Goal: Task Accomplishment & Management: Use online tool/utility

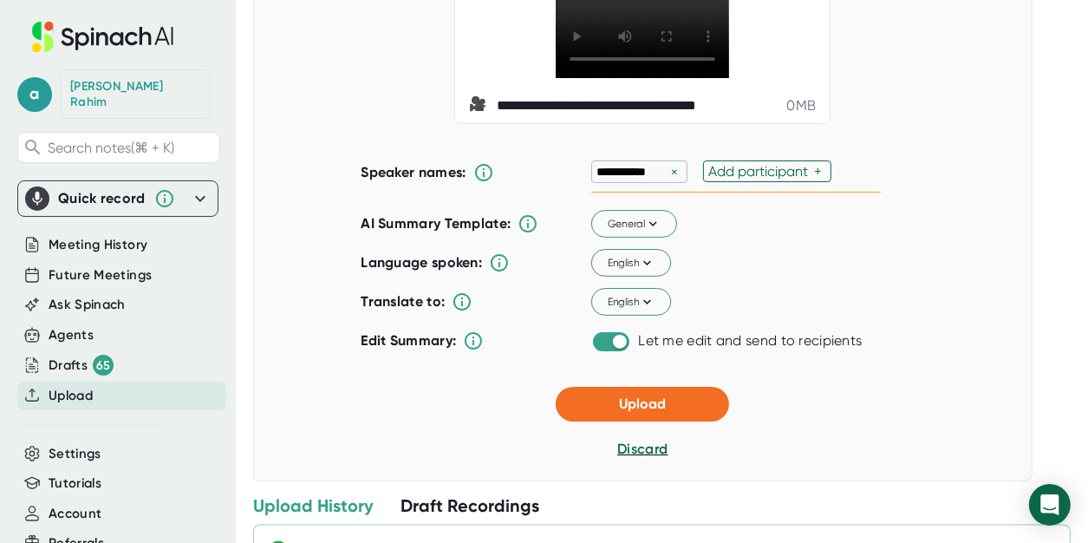
scroll to position [295, 0]
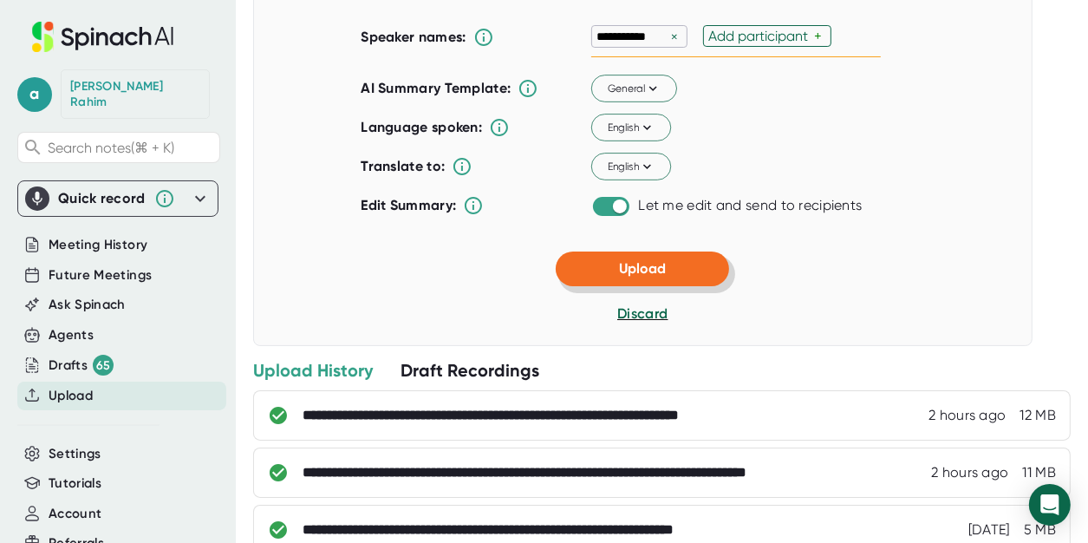
click at [669, 286] on button "Upload" at bounding box center [642, 268] width 173 height 35
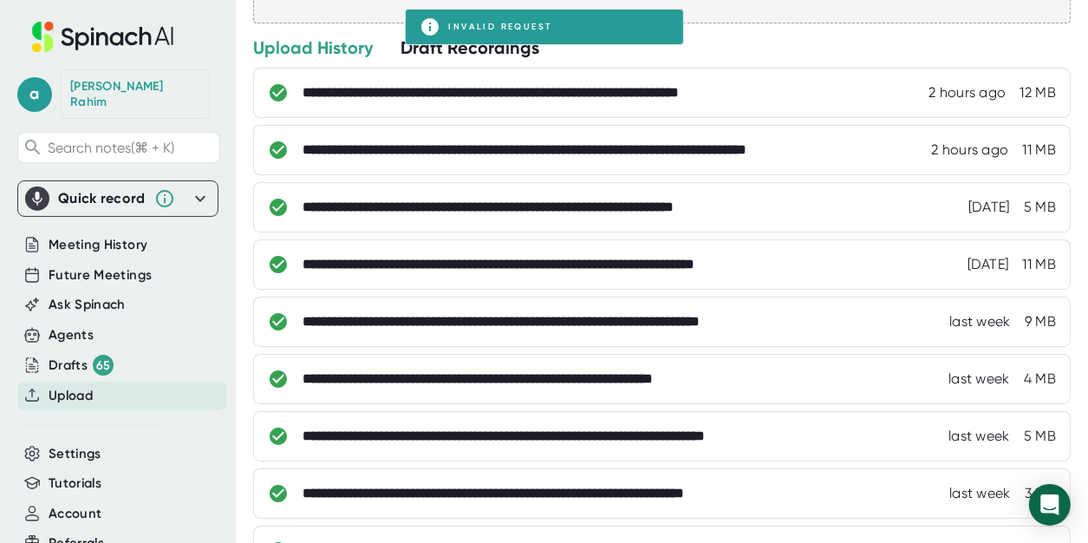
scroll to position [0, 0]
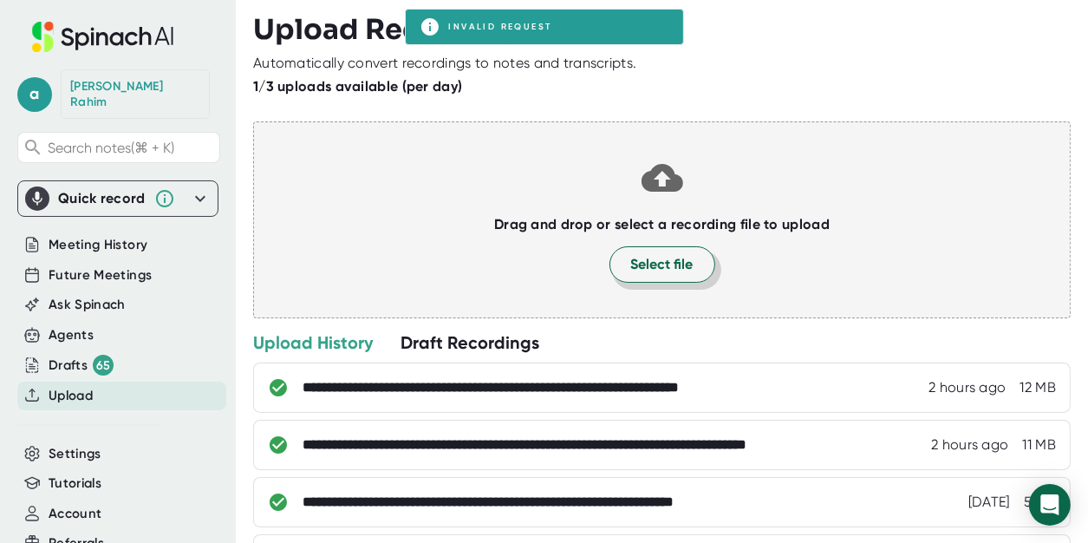
click at [653, 263] on span "Select file" at bounding box center [662, 264] width 62 height 21
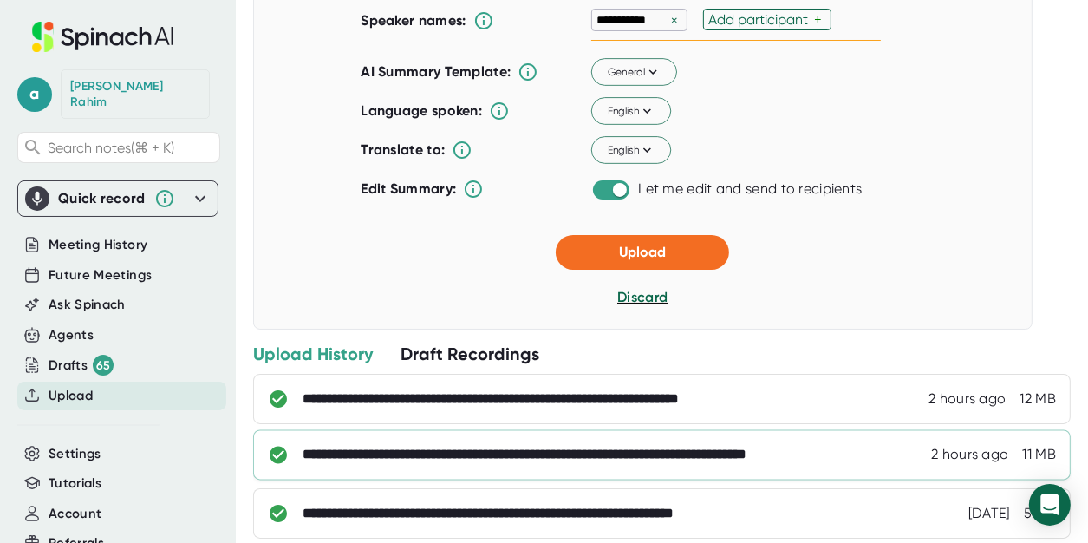
scroll to position [480, 0]
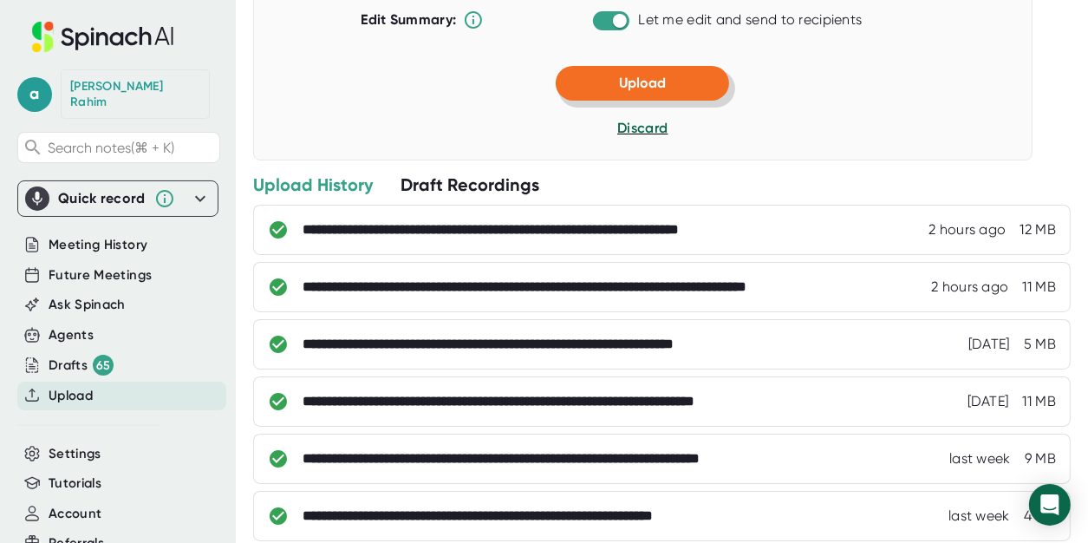
click at [631, 101] on button "Upload" at bounding box center [642, 83] width 173 height 35
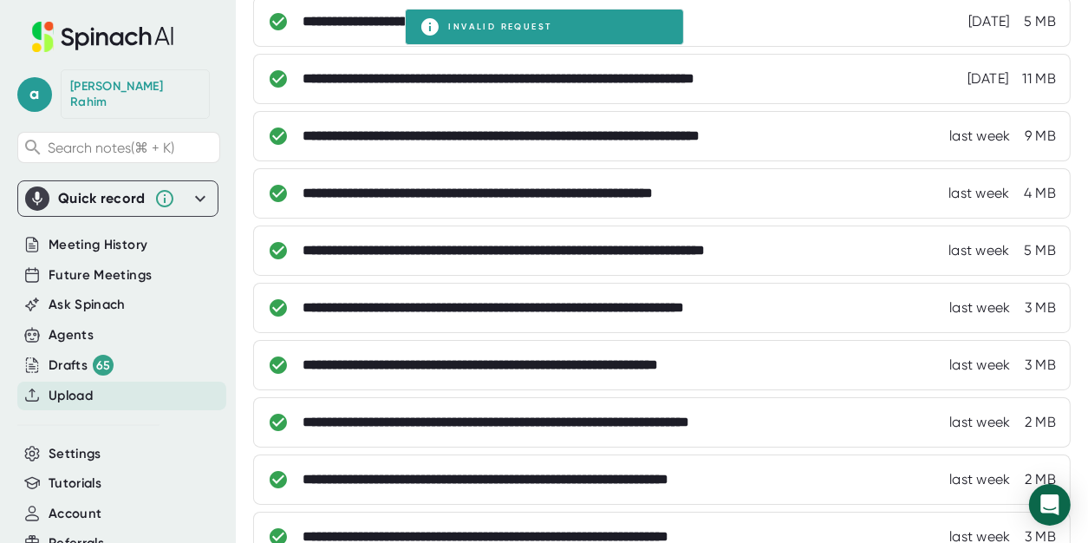
scroll to position [115, 0]
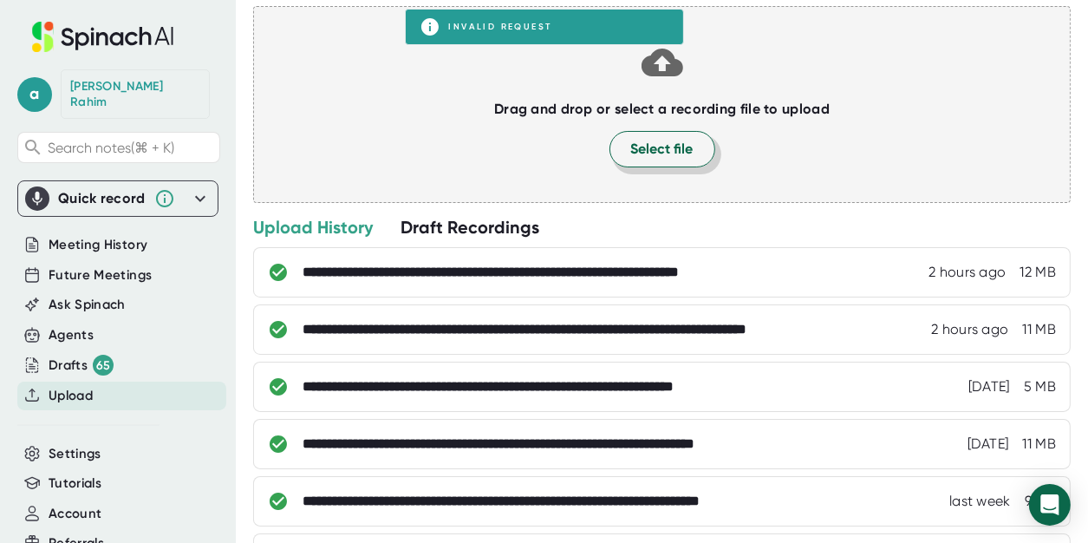
click at [660, 142] on span "Select file" at bounding box center [662, 149] width 62 height 21
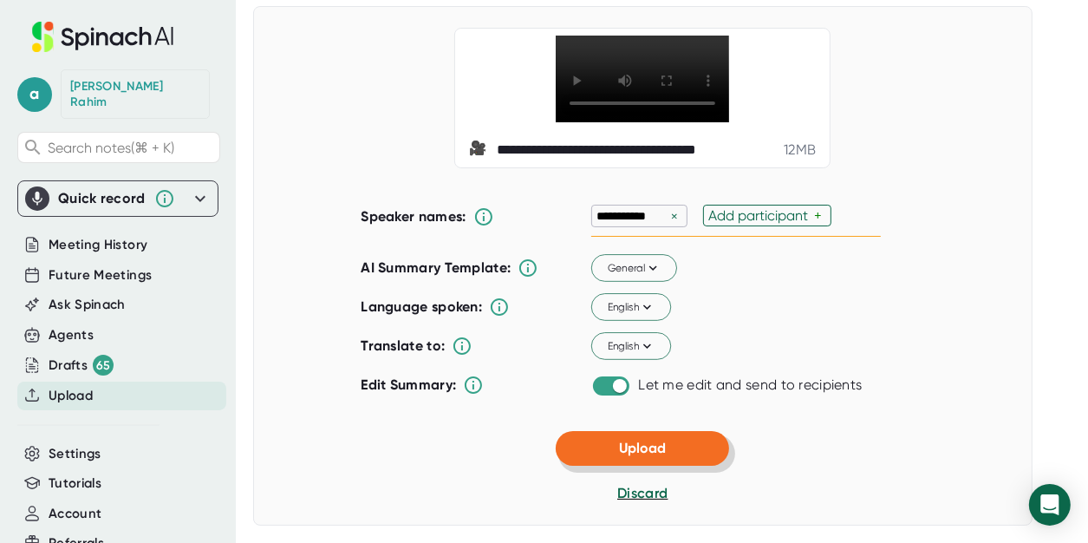
click at [673, 465] on button "Upload" at bounding box center [642, 448] width 173 height 35
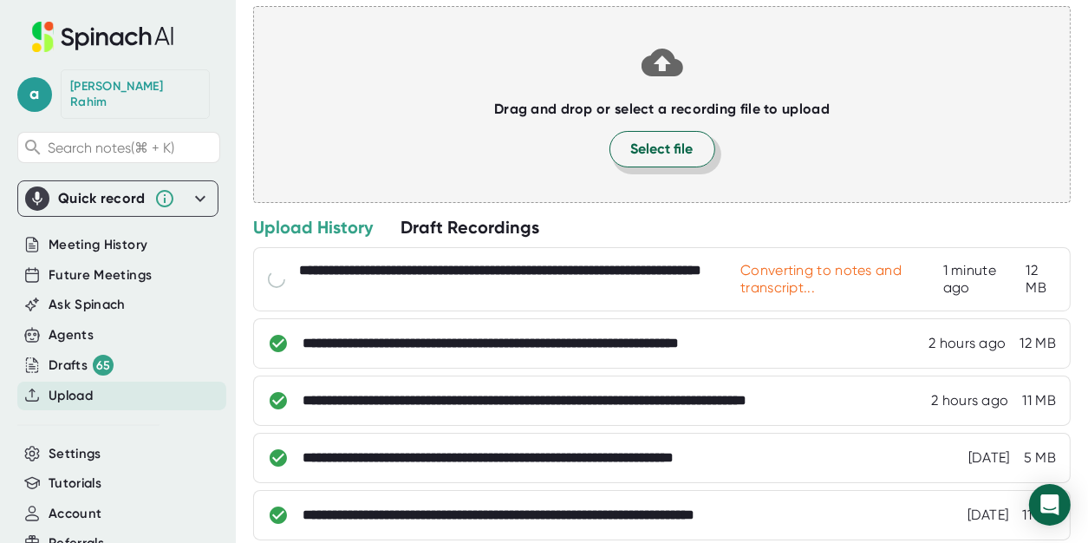
click at [669, 144] on span "Select file" at bounding box center [662, 149] width 62 height 21
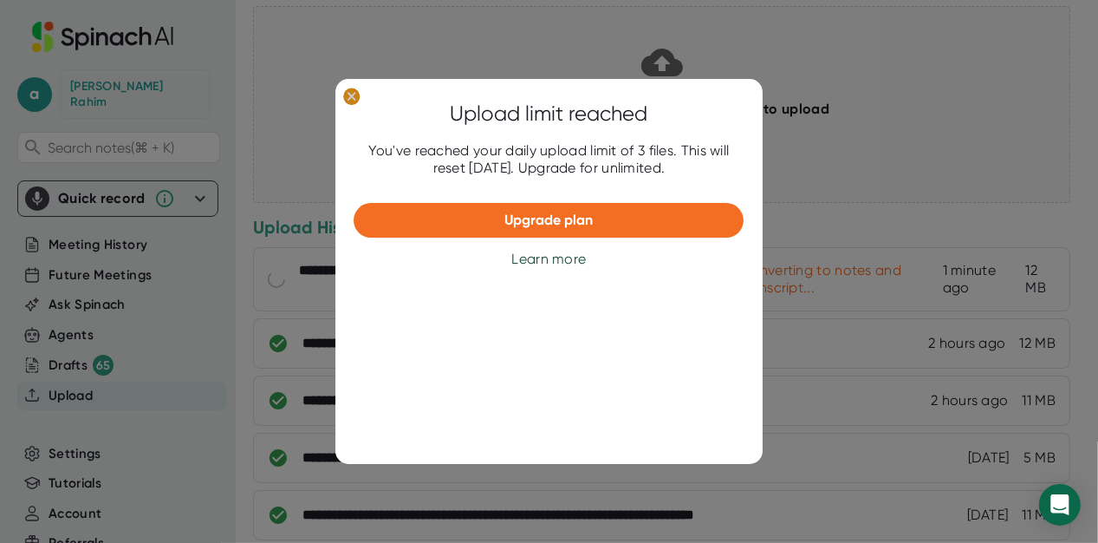
click at [352, 96] on icon at bounding box center [352, 97] width 8 height 8
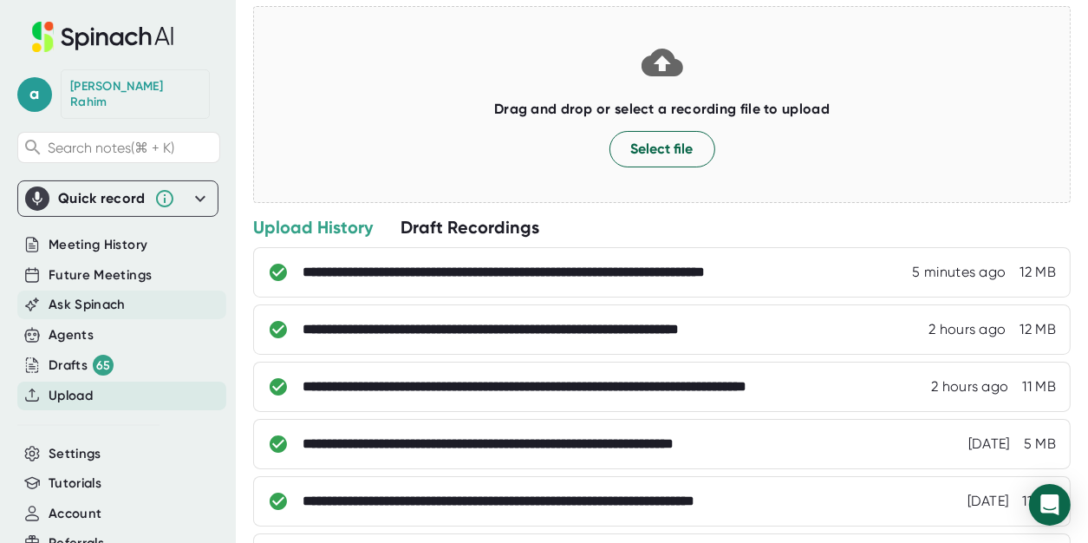
click at [82, 295] on span "Ask Spinach" at bounding box center [87, 305] width 77 height 20
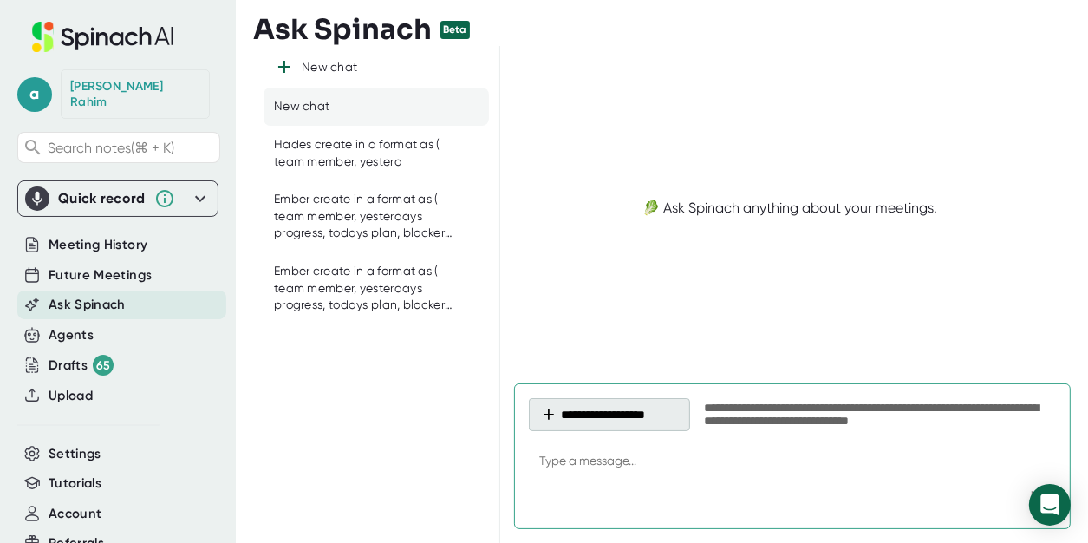
click at [647, 420] on button "**********" at bounding box center [609, 414] width 161 height 33
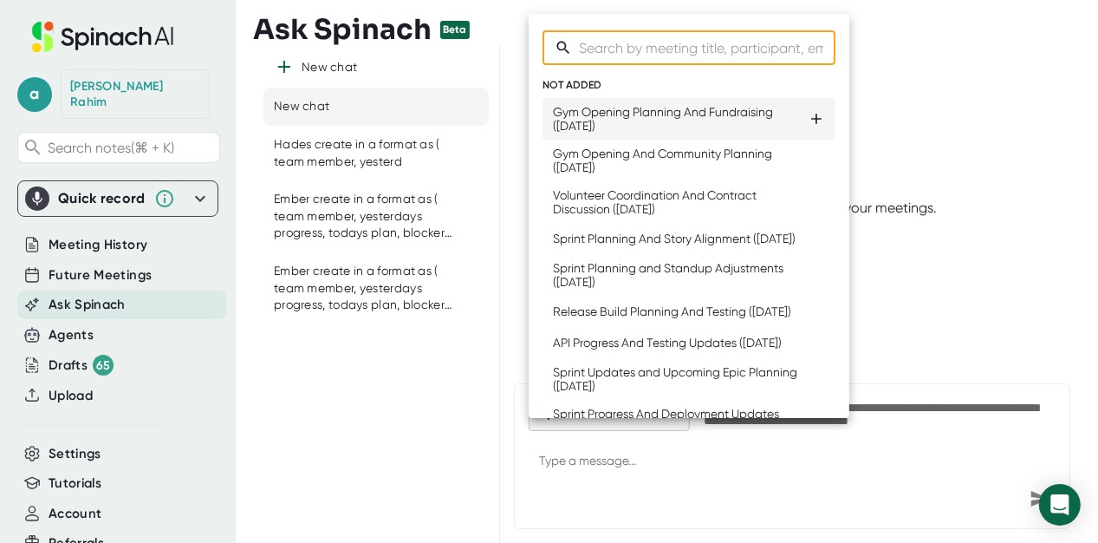
click at [651, 113] on div "Gym Opening Planning And Fundraising ([DATE])" at bounding box center [680, 119] width 255 height 28
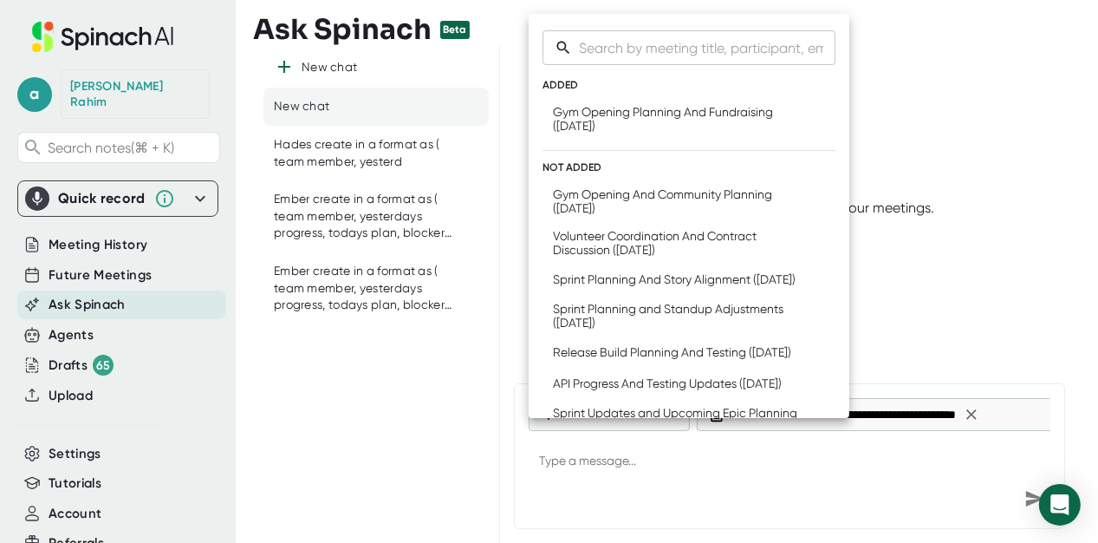
click at [634, 478] on div at bounding box center [549, 271] width 1098 height 543
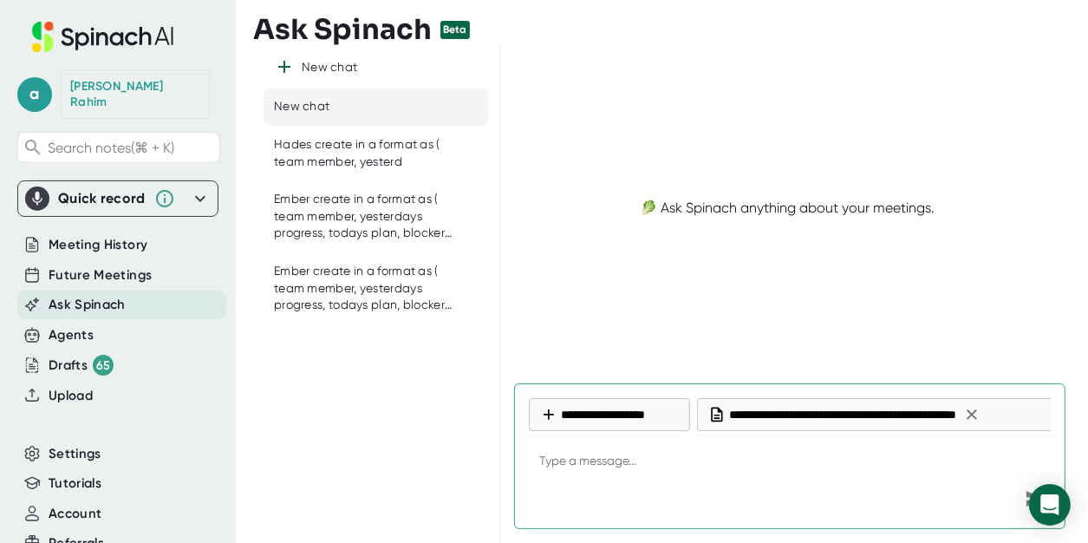
click at [615, 464] on textarea at bounding box center [790, 462] width 522 height 42
click at [379, 106] on div "New chat" at bounding box center [375, 107] width 225 height 38
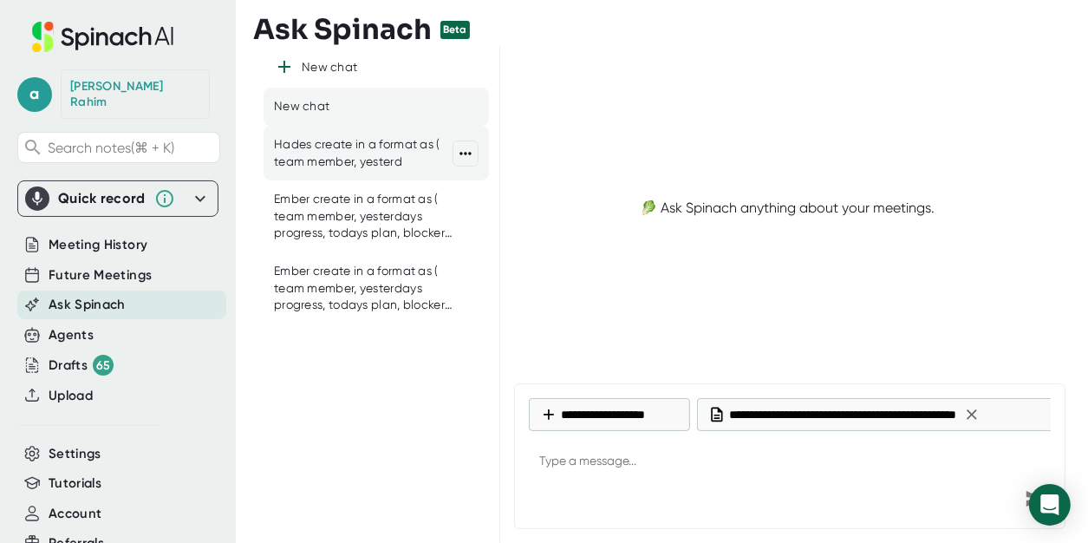
click at [311, 159] on div "Hades create in a format as ( team member, yesterd" at bounding box center [363, 153] width 179 height 34
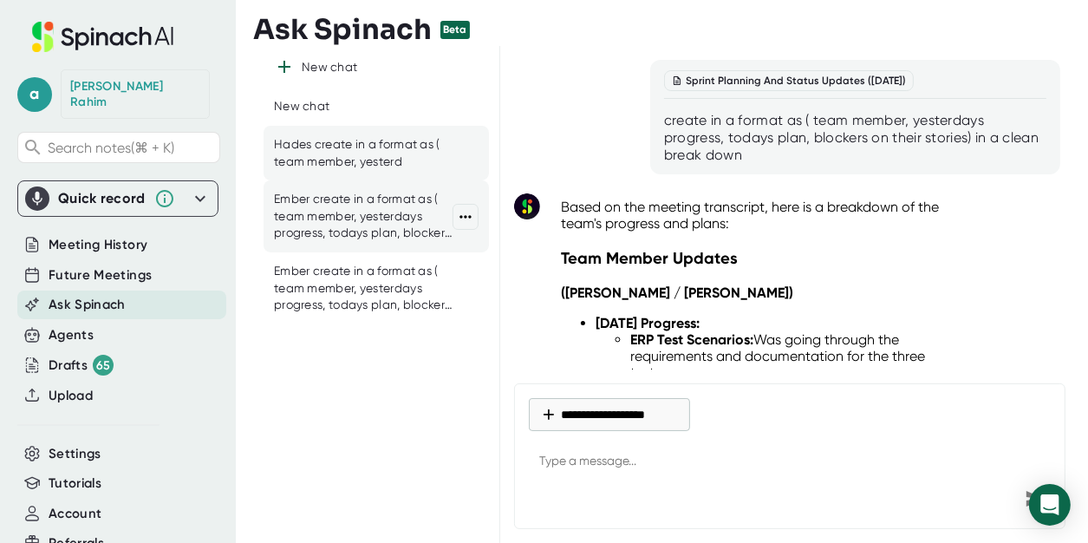
click at [322, 206] on div "Ember create in a format as ( team member, yesterdays progress, todays plan, bl…" at bounding box center [363, 216] width 179 height 51
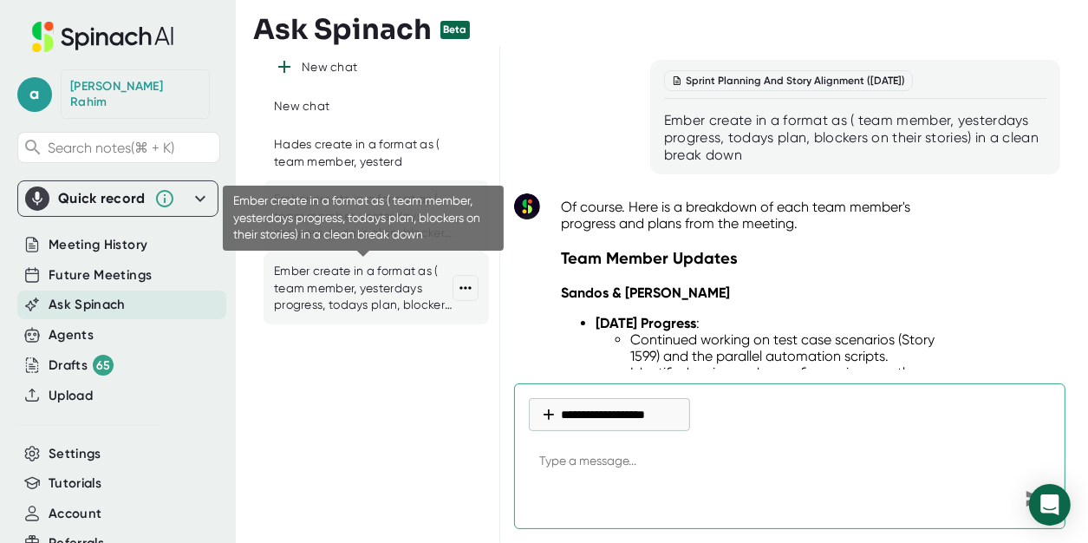
click at [316, 282] on div "Ember create in a format as ( team member, yesterdays progress, todays plan, bl…" at bounding box center [363, 288] width 179 height 51
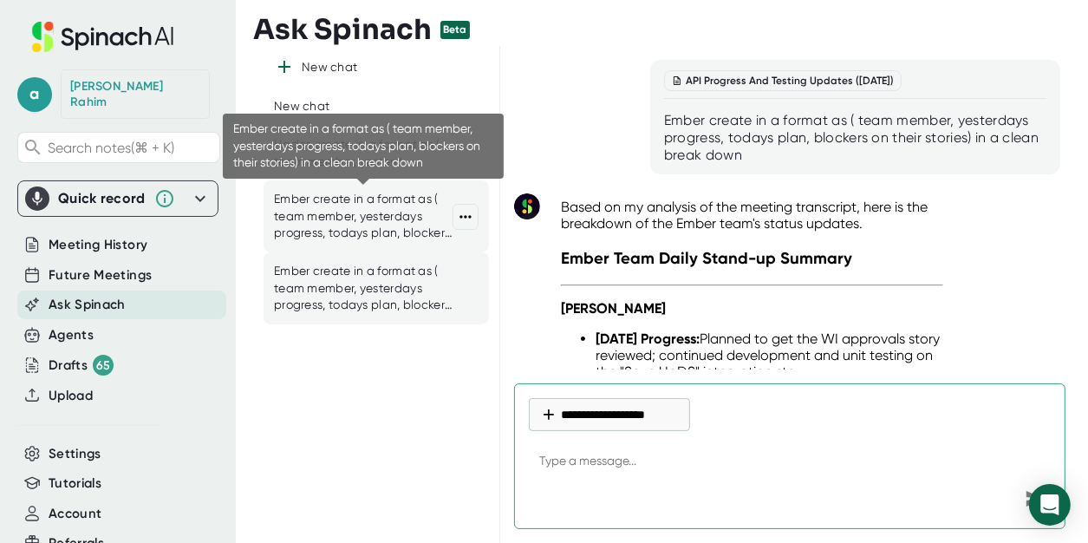
click at [334, 211] on div "Ember create in a format as ( team member, yesterdays progress, todays plan, bl…" at bounding box center [363, 216] width 179 height 51
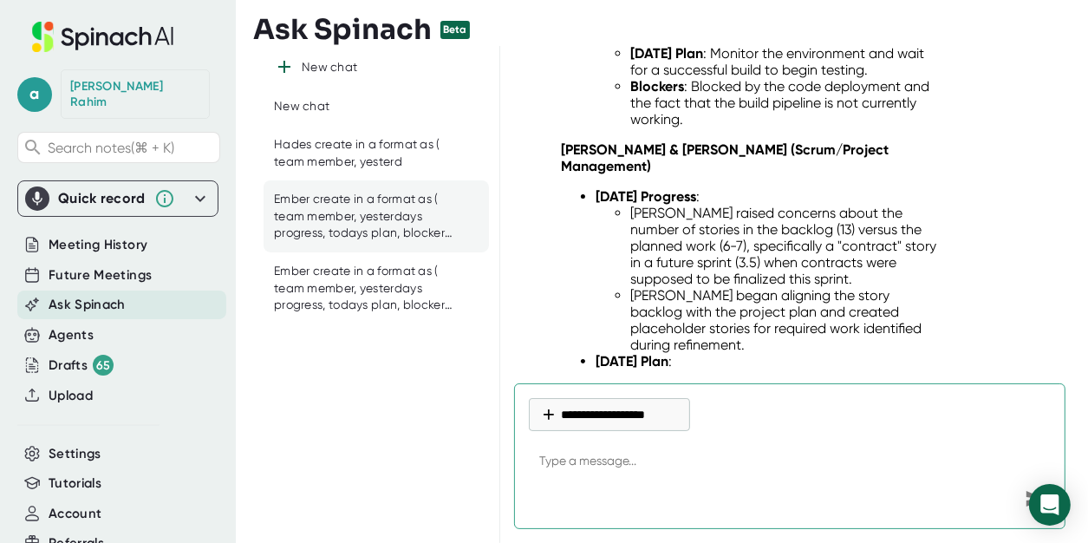
scroll to position [1989, 0]
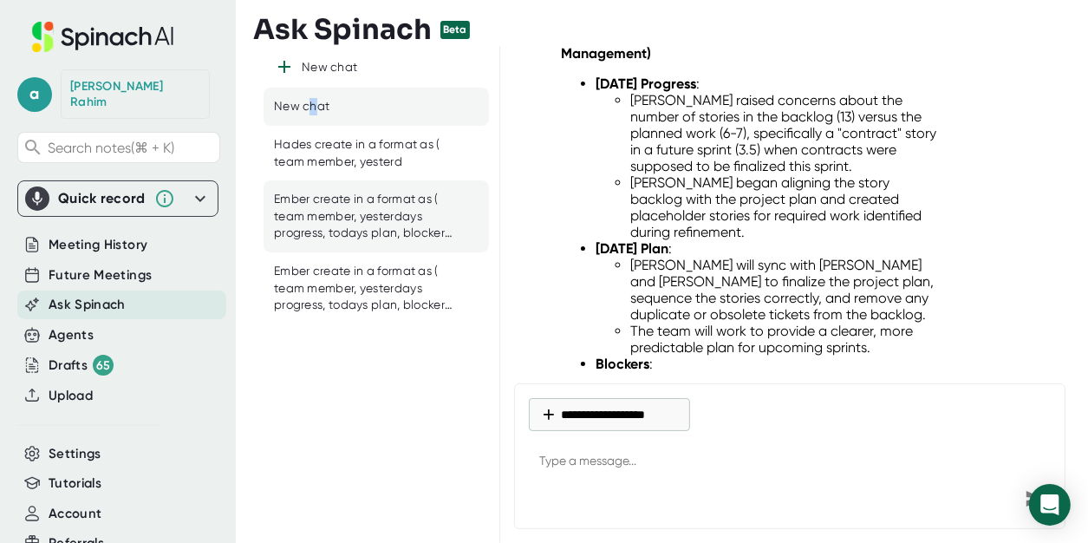
click at [312, 106] on div "New chat" at bounding box center [301, 106] width 55 height 17
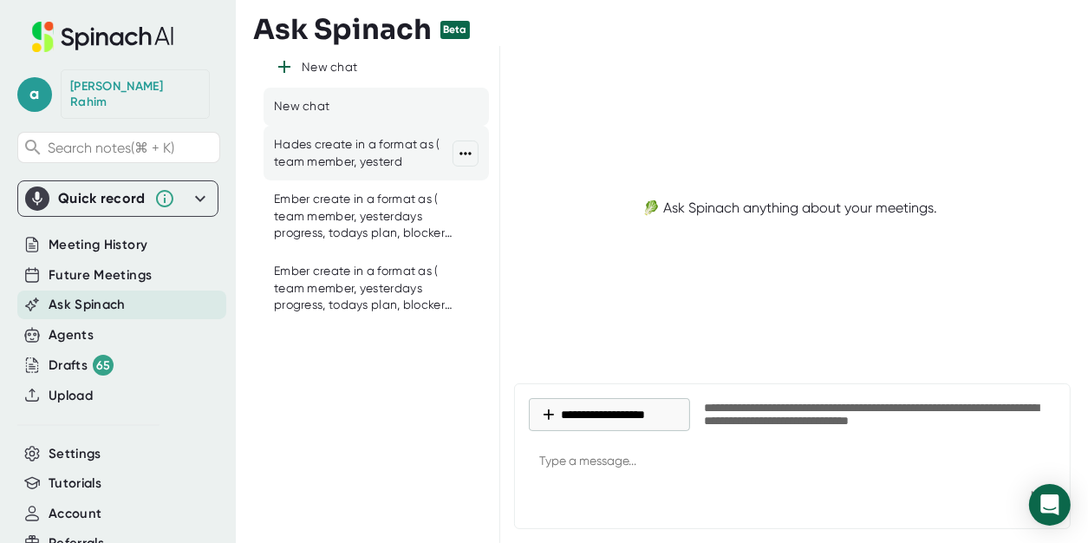
click at [325, 156] on div "Hades create in a format as ( team member, yesterd" at bounding box center [363, 153] width 179 height 34
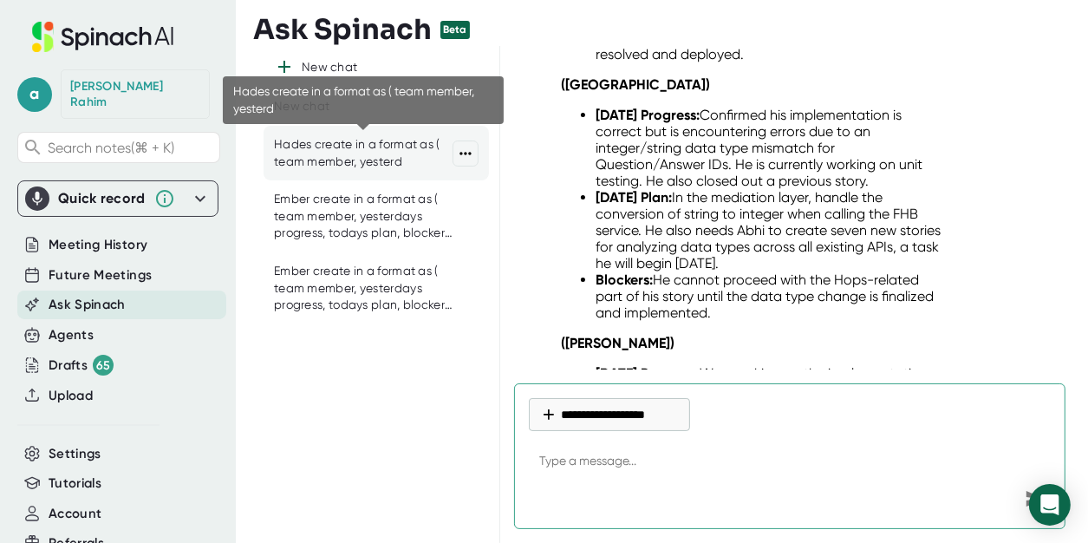
scroll to position [4812, 0]
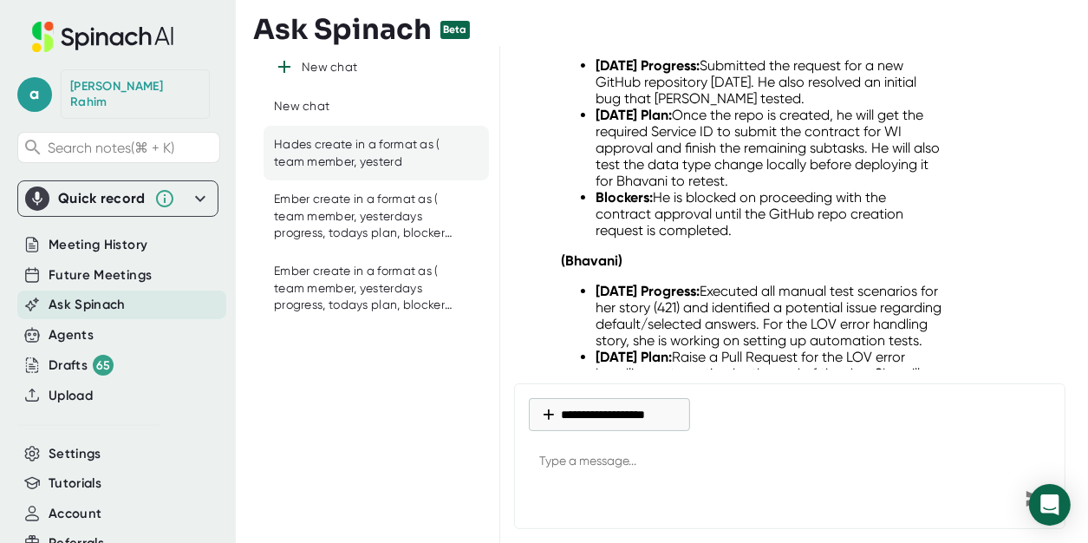
type textarea "x"
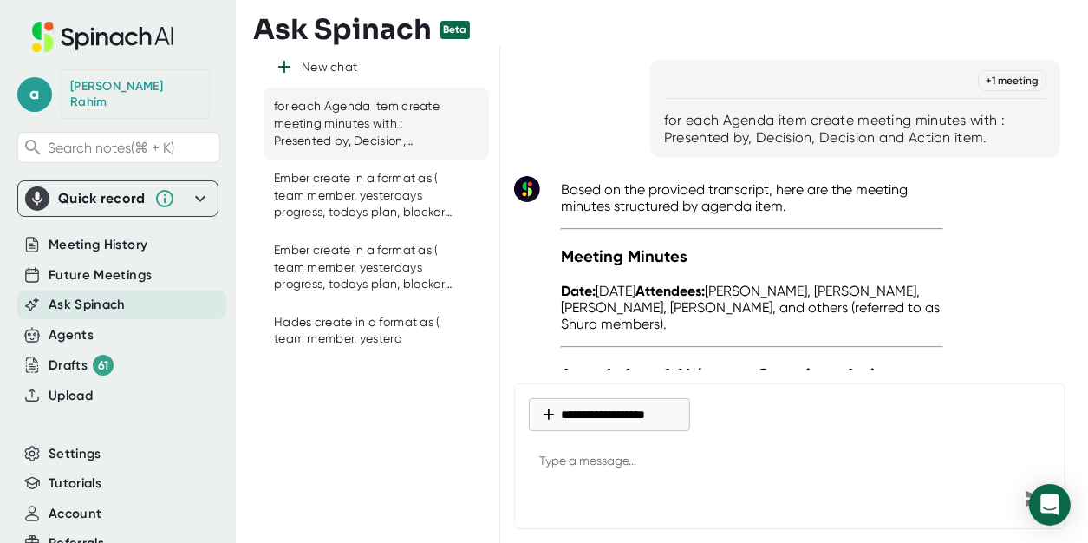
scroll to position [11934, 0]
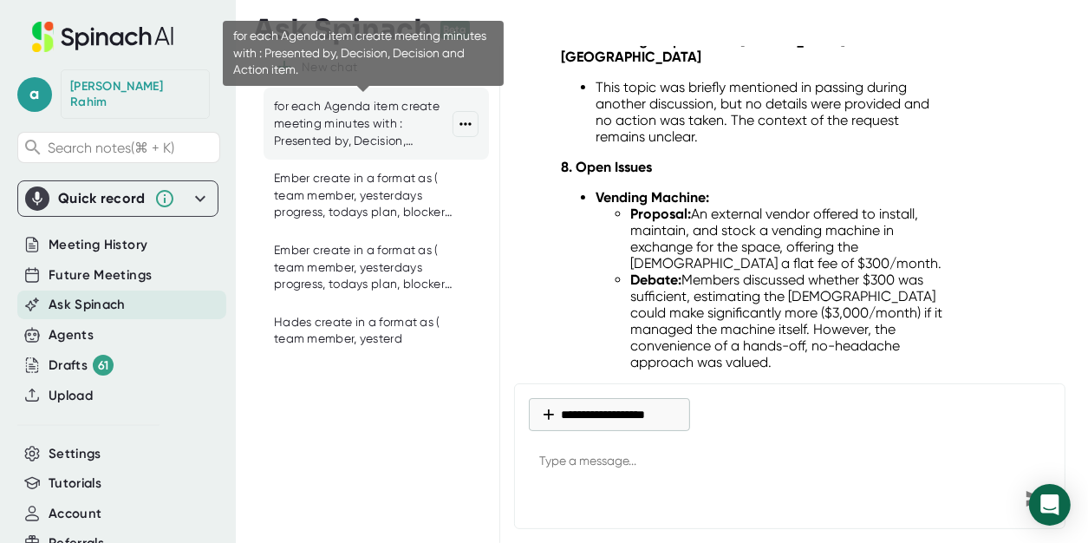
click at [371, 131] on div "for each Agenda item create meeting minutes with : Presented by, Decision, Deci…" at bounding box center [363, 123] width 179 height 51
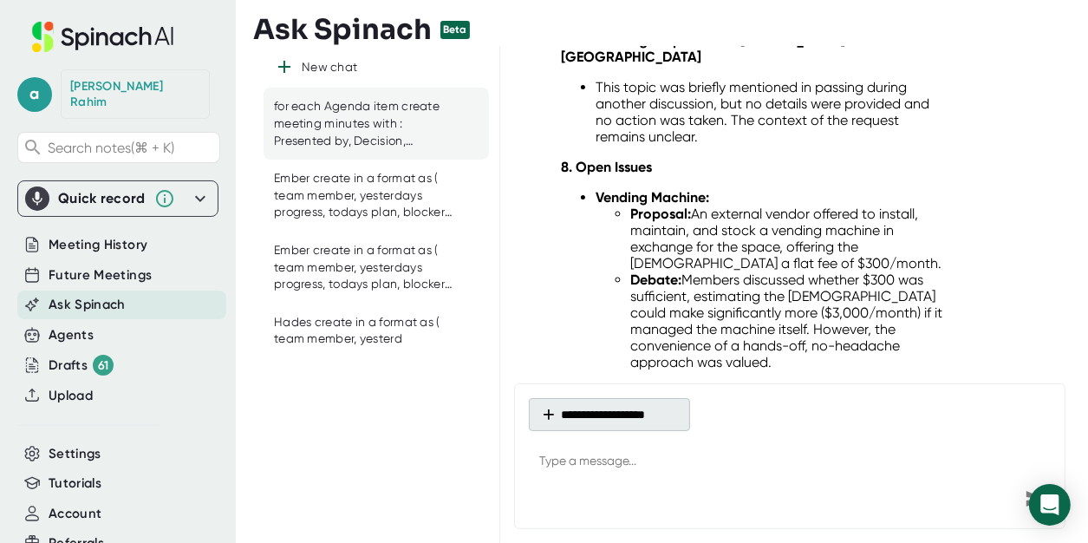
click at [615, 418] on button "**********" at bounding box center [609, 414] width 161 height 33
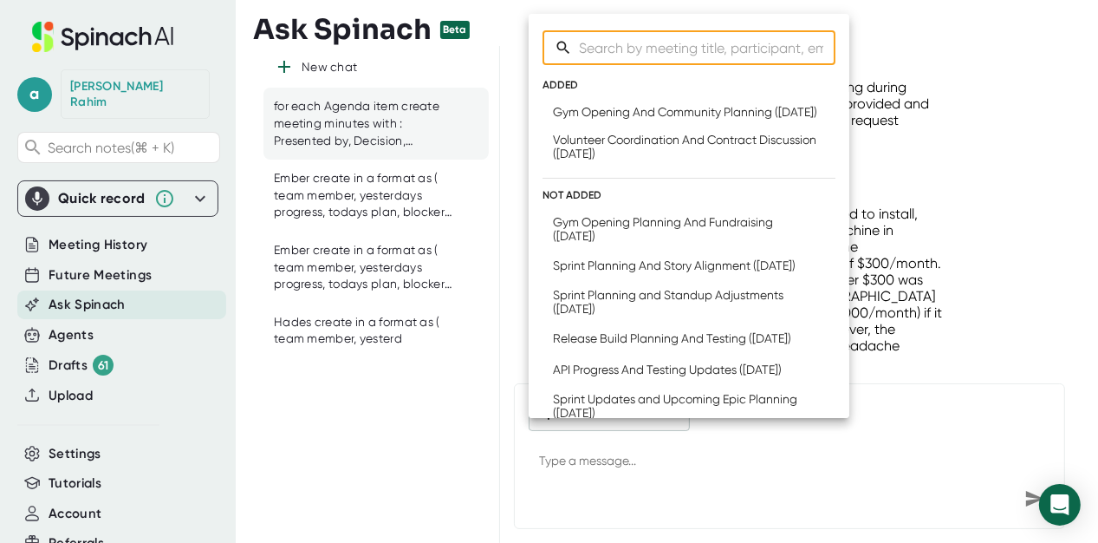
click at [394, 415] on div at bounding box center [549, 271] width 1098 height 543
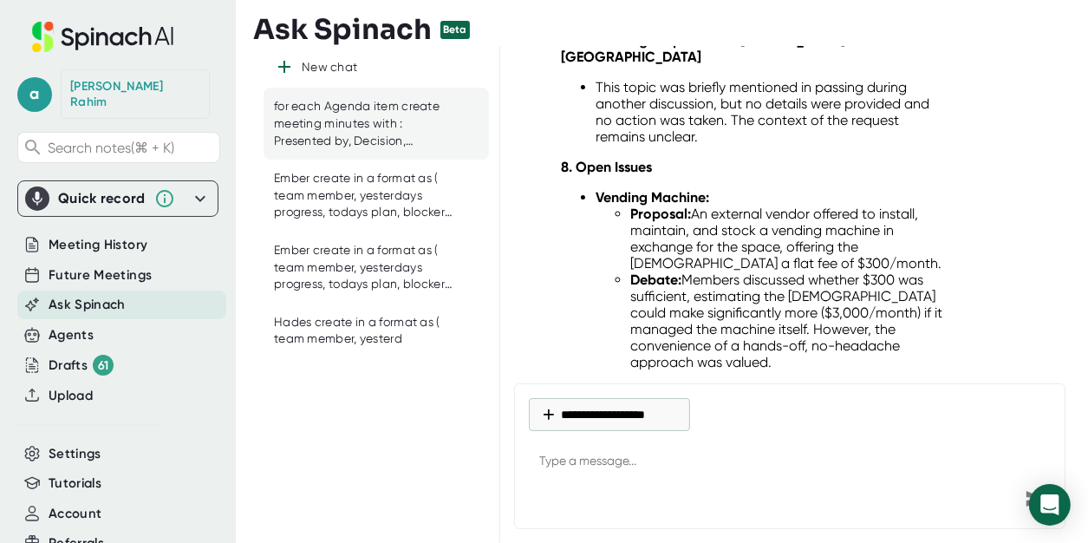
click at [99, 295] on span "Ask Spinach" at bounding box center [87, 305] width 77 height 20
click at [65, 386] on span "Upload" at bounding box center [71, 396] width 44 height 20
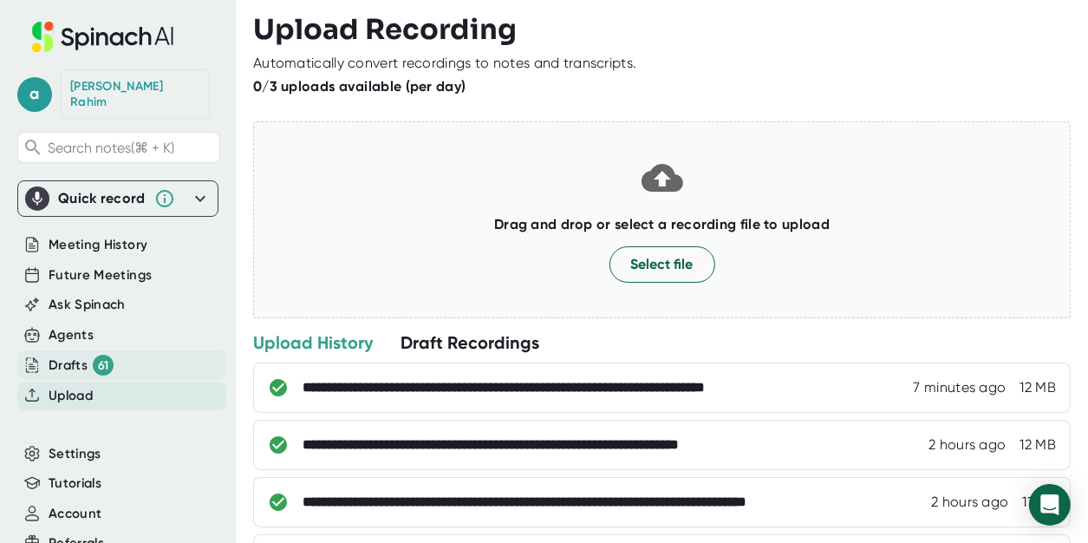
click at [81, 355] on div "Drafts 61" at bounding box center [81, 365] width 65 height 21
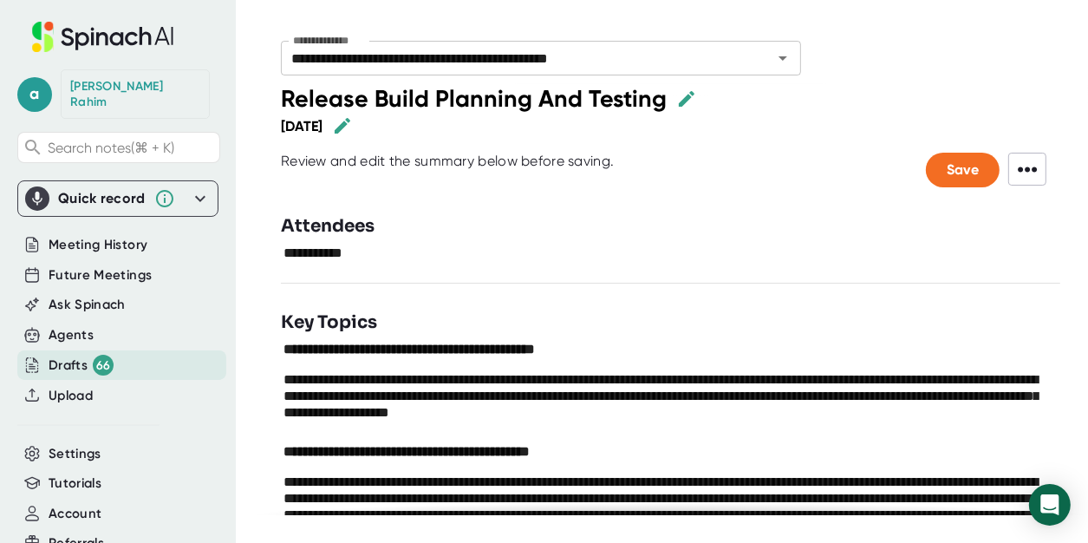
type input "**********"
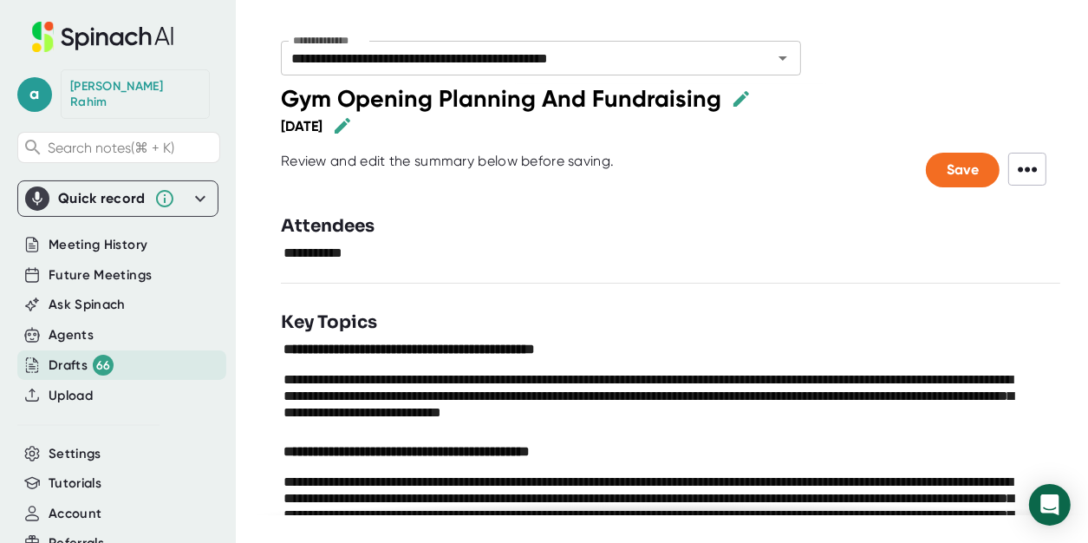
type textarea "**********"
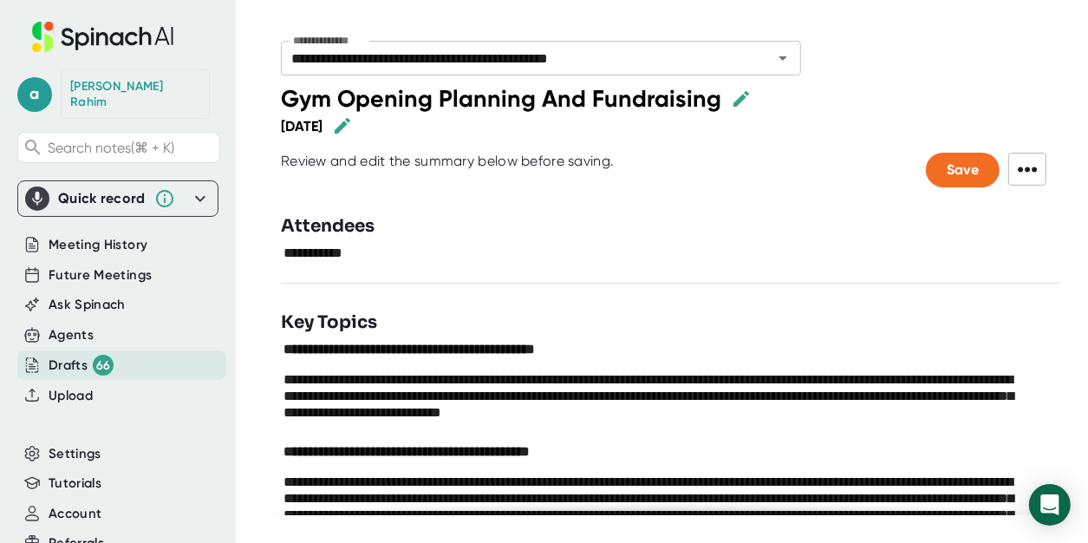
type textarea "**********"
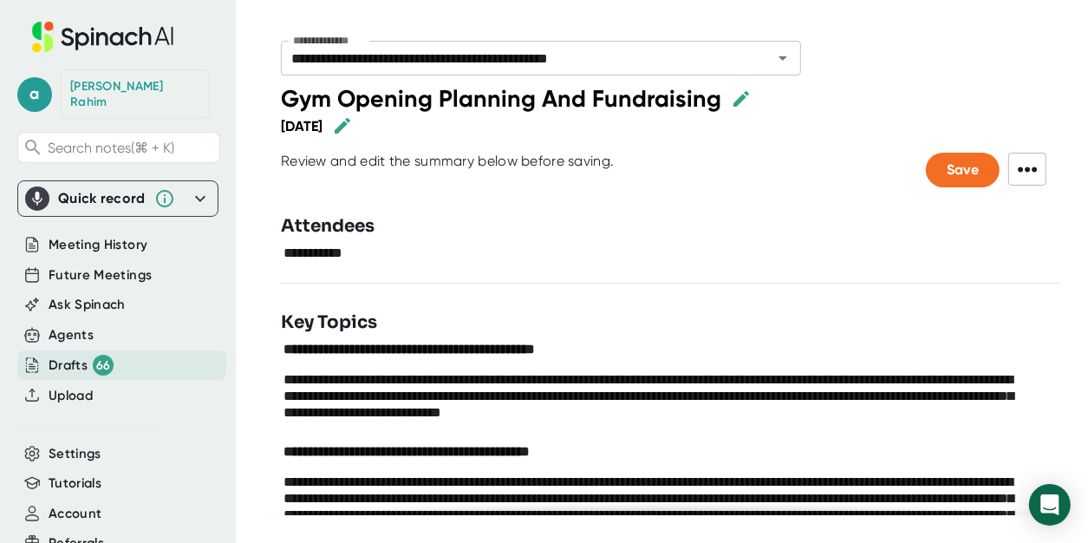
type textarea "**********"
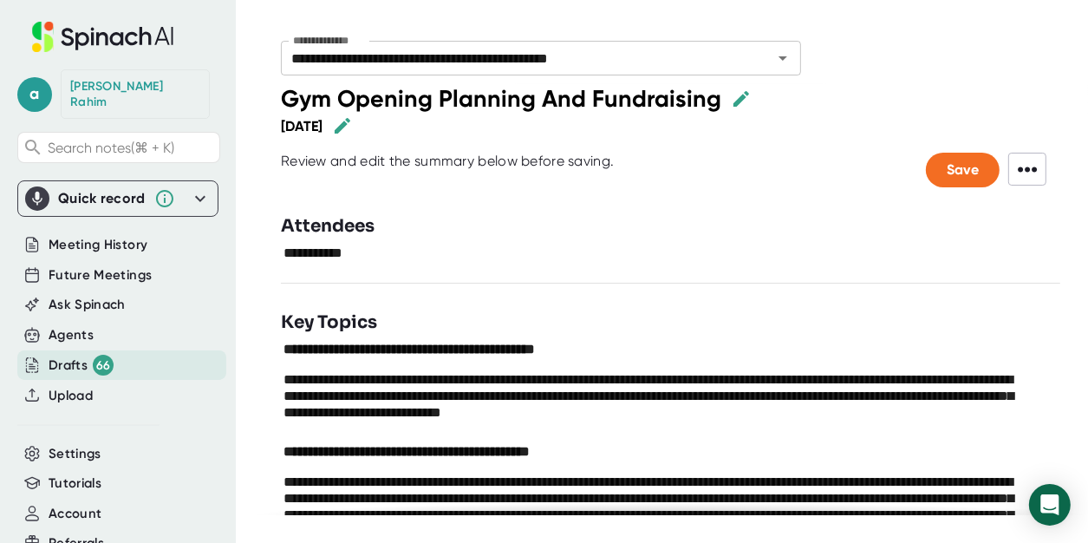
type textarea "**********"
type textarea "*******"
type textarea "**********"
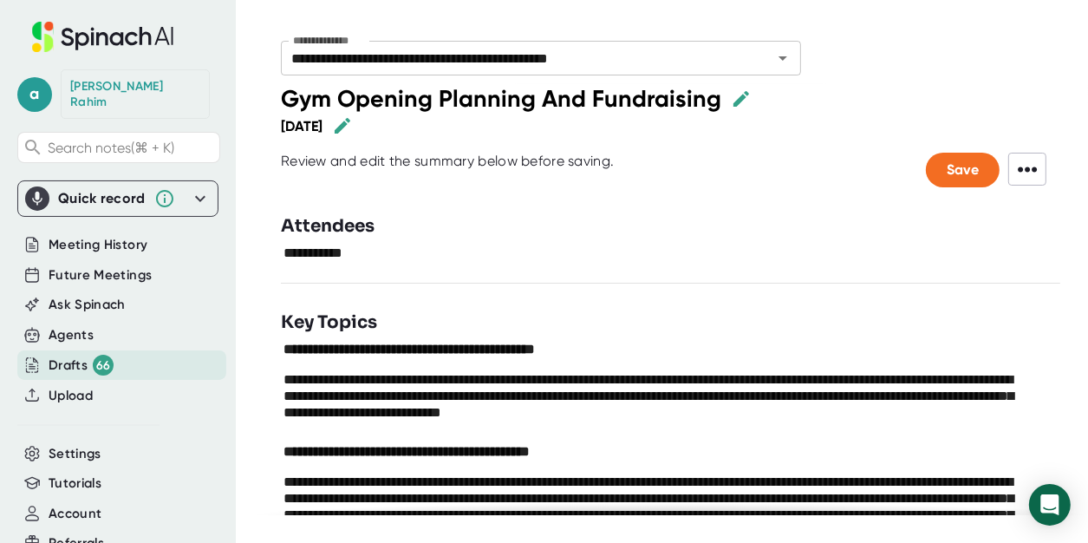
type textarea "**********"
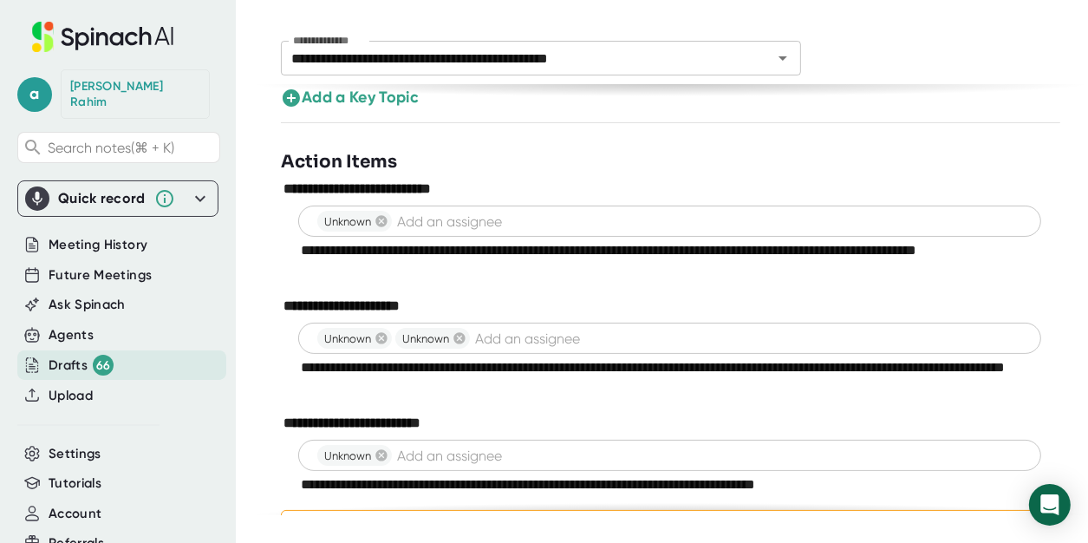
scroll to position [987, 0]
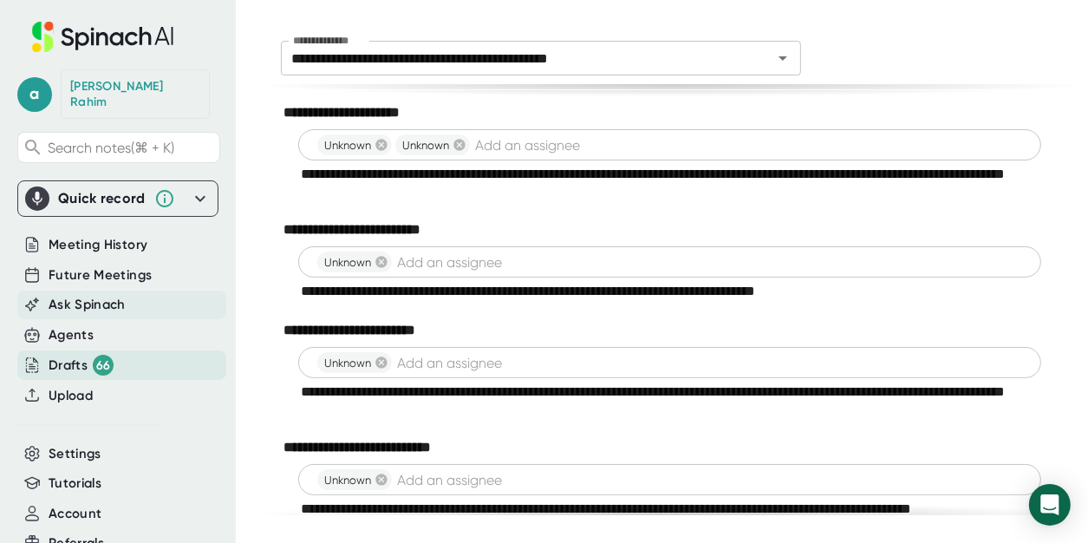
click at [97, 296] on span "Ask Spinach" at bounding box center [87, 305] width 77 height 20
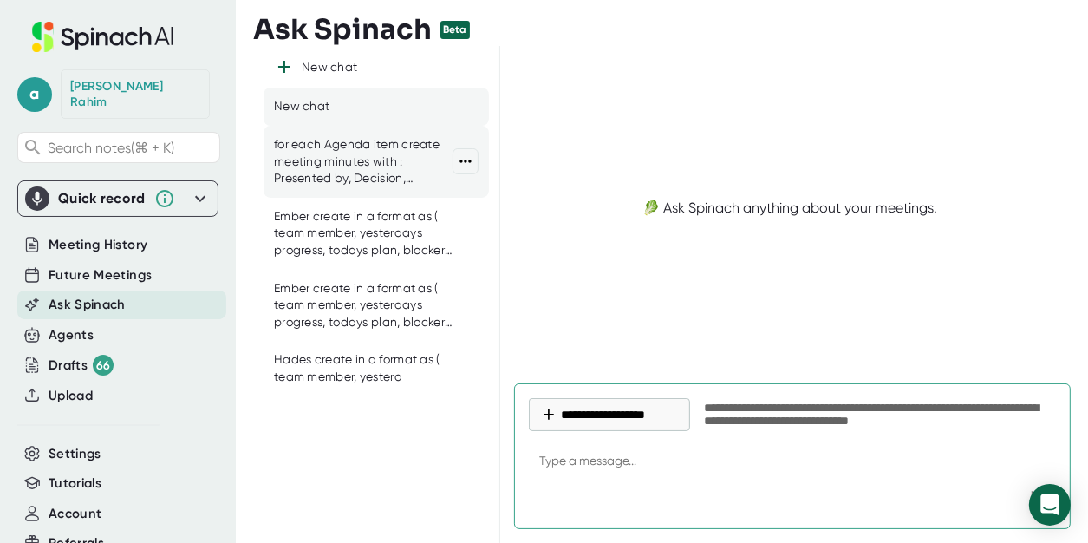
click at [407, 164] on div "for each Agenda item create meeting minutes with : Presented by, Decision, Deci…" at bounding box center [363, 161] width 179 height 51
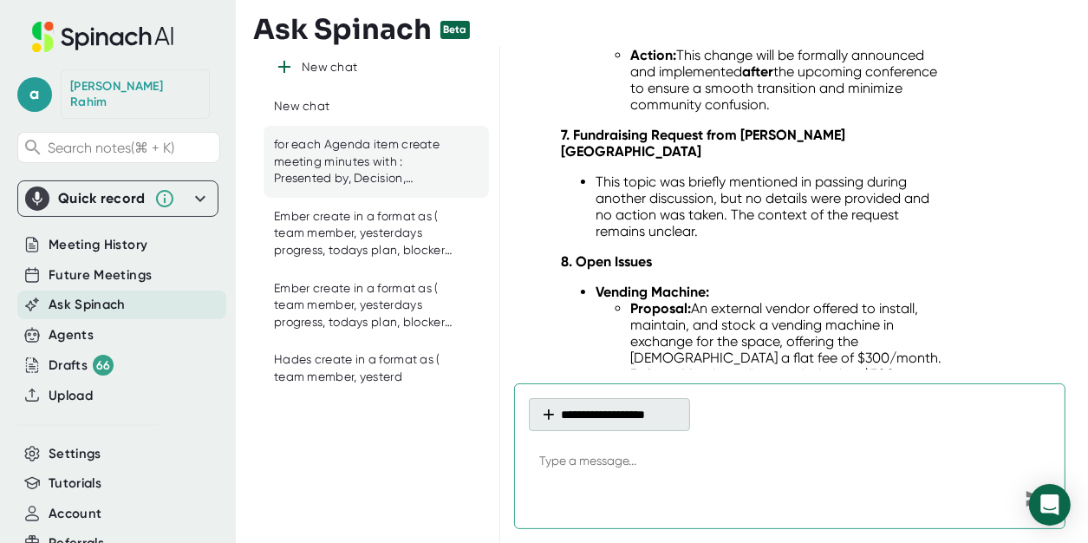
scroll to position [11892, 0]
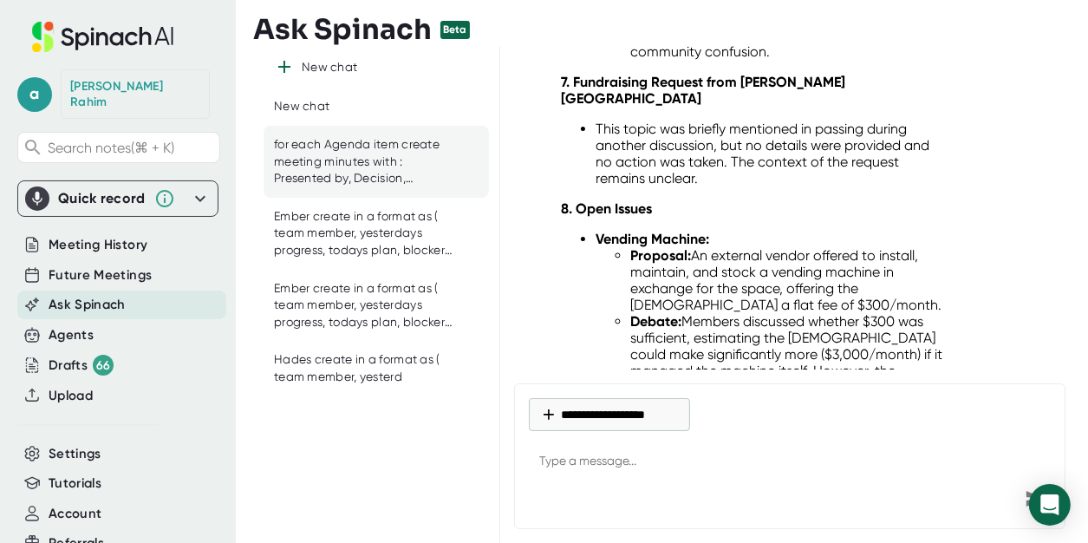
type textarea "x"
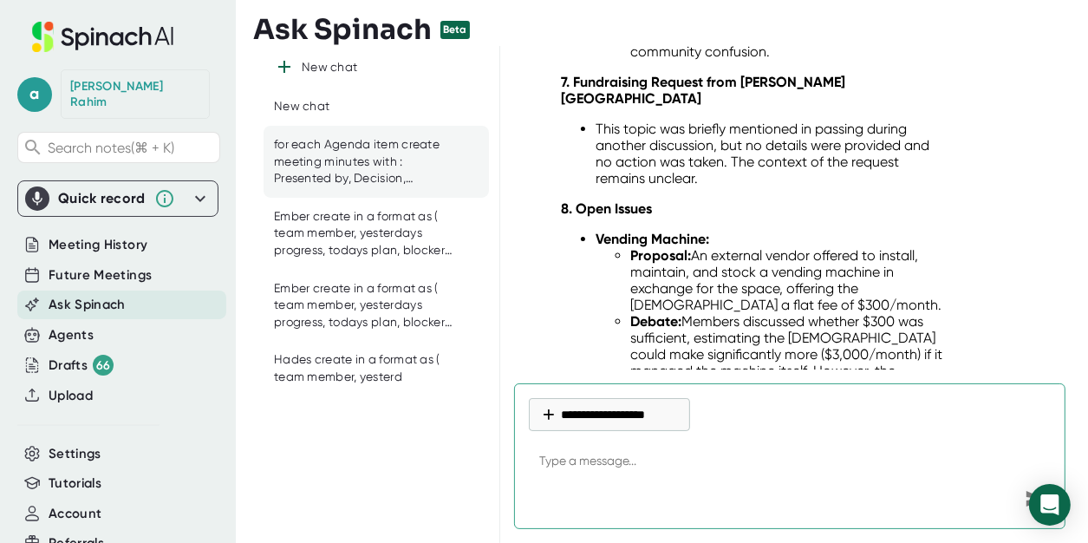
paste textarea "Agenda - Dua - ⁠Gym operational strategy - ⁠Marketing/ promo - ⁠Islamic Confere…"
type textarea "Agenda - Dua - ⁠Gym operational strategy - ⁠Marketing/ promo - ⁠Islamic Confere…"
type textarea "x"
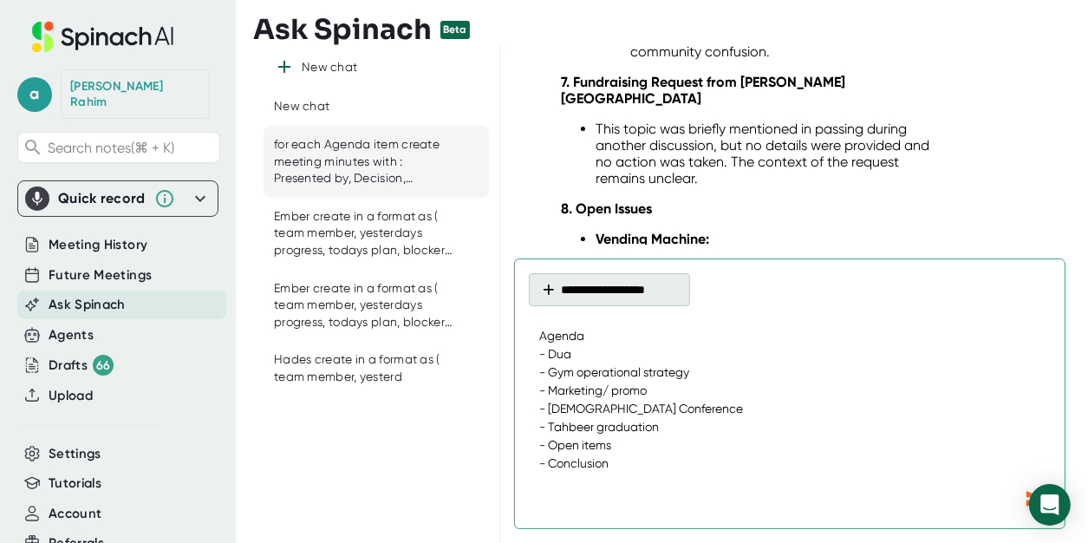
type textarea "Agenda - Dua - ⁠Gym operational strategy - ⁠Marketing/ promo - ⁠Islamic Confere…"
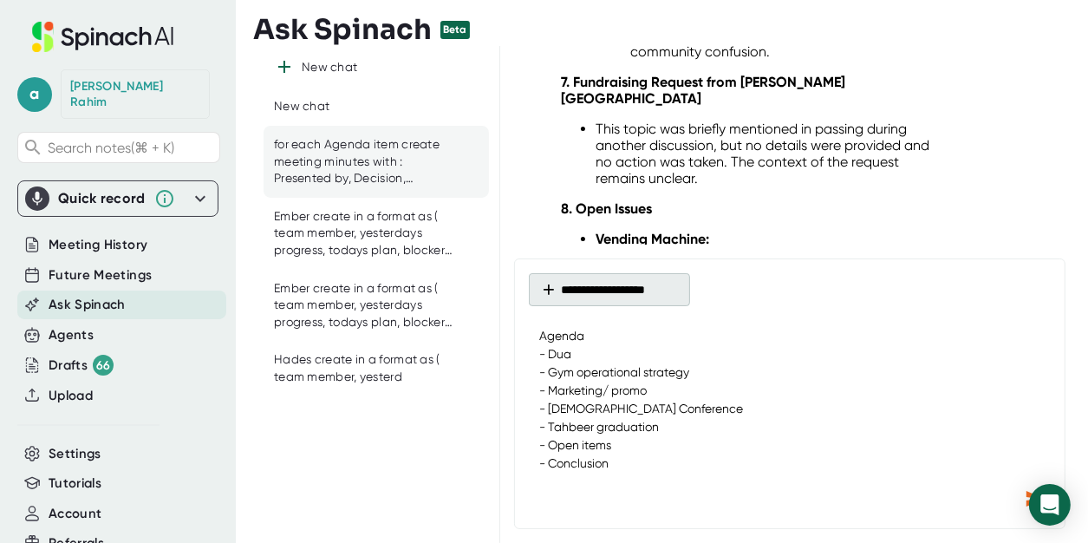
click at [598, 290] on button "**********" at bounding box center [609, 289] width 161 height 33
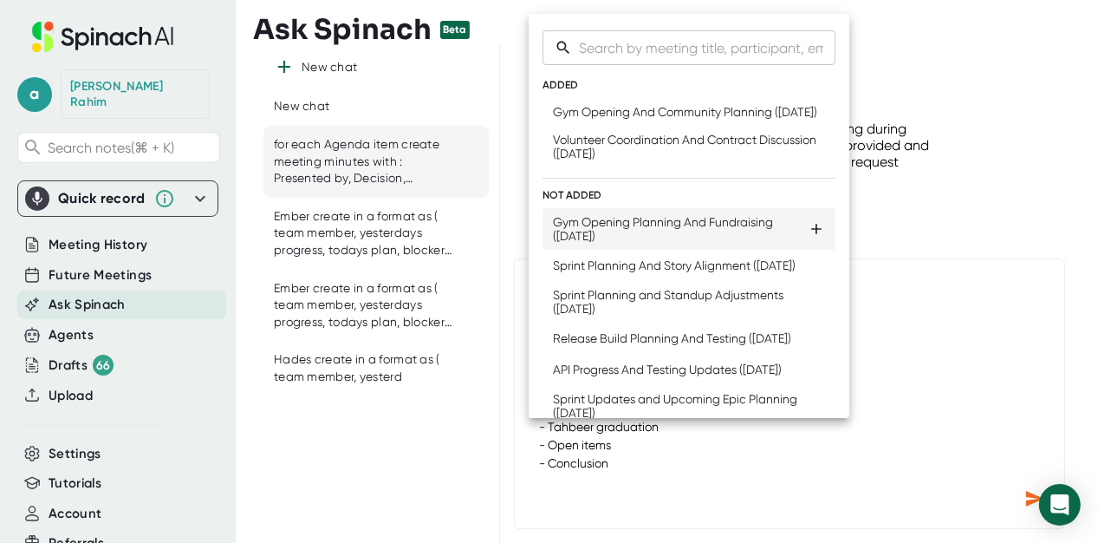
click at [615, 243] on div "Gym Opening Planning And Fundraising ([DATE])" at bounding box center [680, 229] width 255 height 28
type textarea "x"
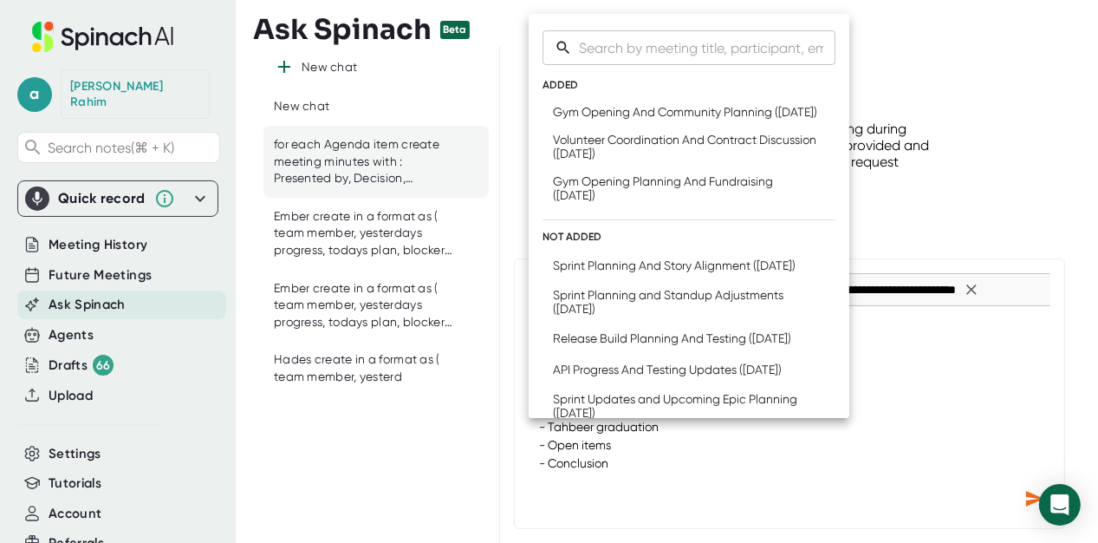
click at [1022, 493] on div at bounding box center [549, 271] width 1098 height 543
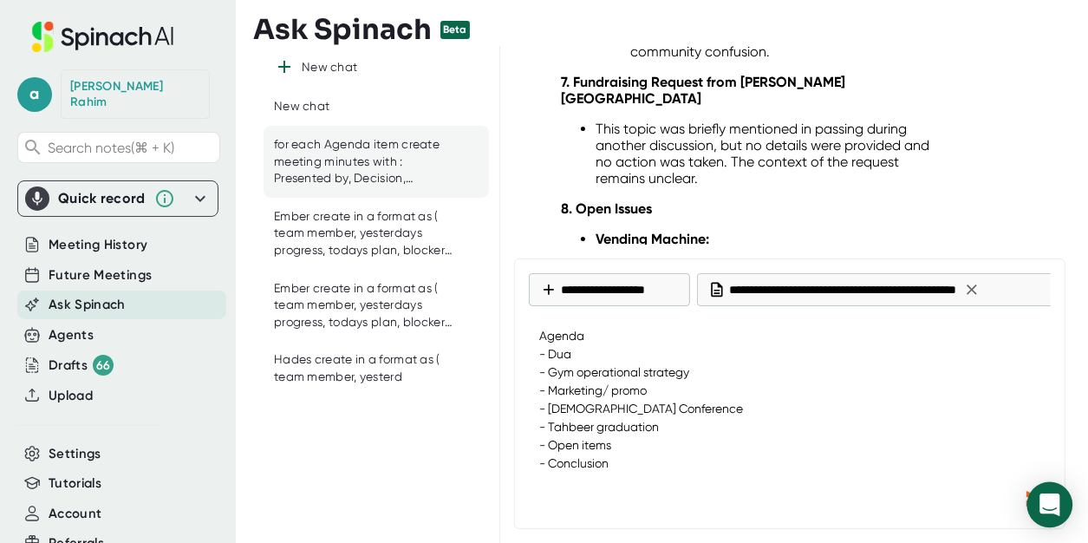
click at [1029, 496] on body "a Abdul Rahim Search notes (⌘ + K) Quick record Include tab audio Start Recordi…" at bounding box center [544, 271] width 1088 height 543
click at [1028, 492] on body "a Abdul Rahim Search notes (⌘ + K) Quick record Include tab audio Start Recordi…" at bounding box center [544, 271] width 1088 height 543
click at [1026, 504] on icon "Send message" at bounding box center [1035, 499] width 18 height 16
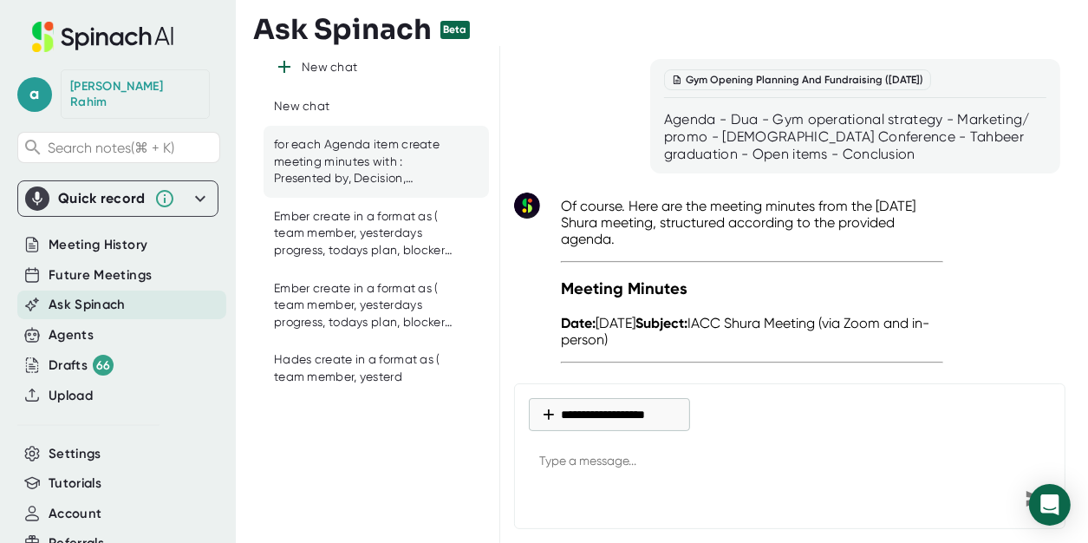
scroll to position [12496, 0]
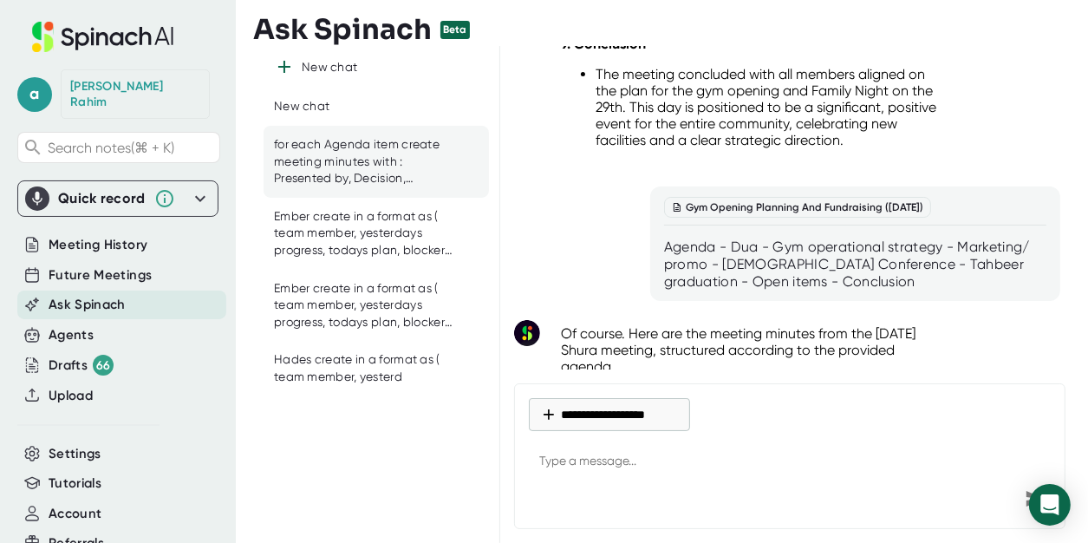
drag, startPoint x: 930, startPoint y: 310, endPoint x: 561, endPoint y: 117, distance: 416.8
copy div "1. Dua The meeting commenced after waiting for members to join. No formal openi…"
type textarea "x"
